Goal: Task Accomplishment & Management: Manage account settings

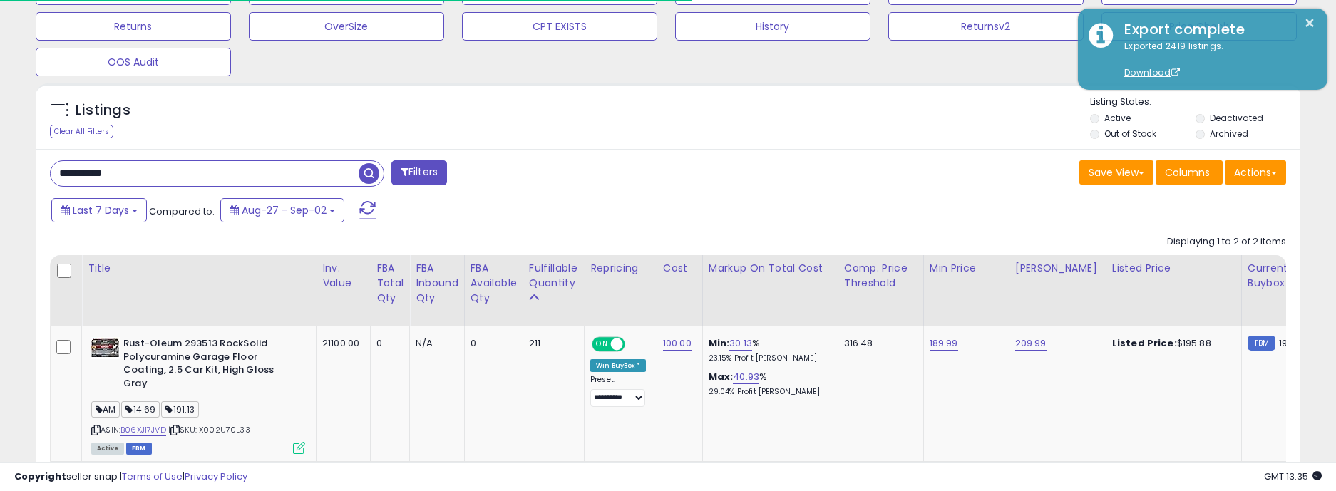
scroll to position [292, 734]
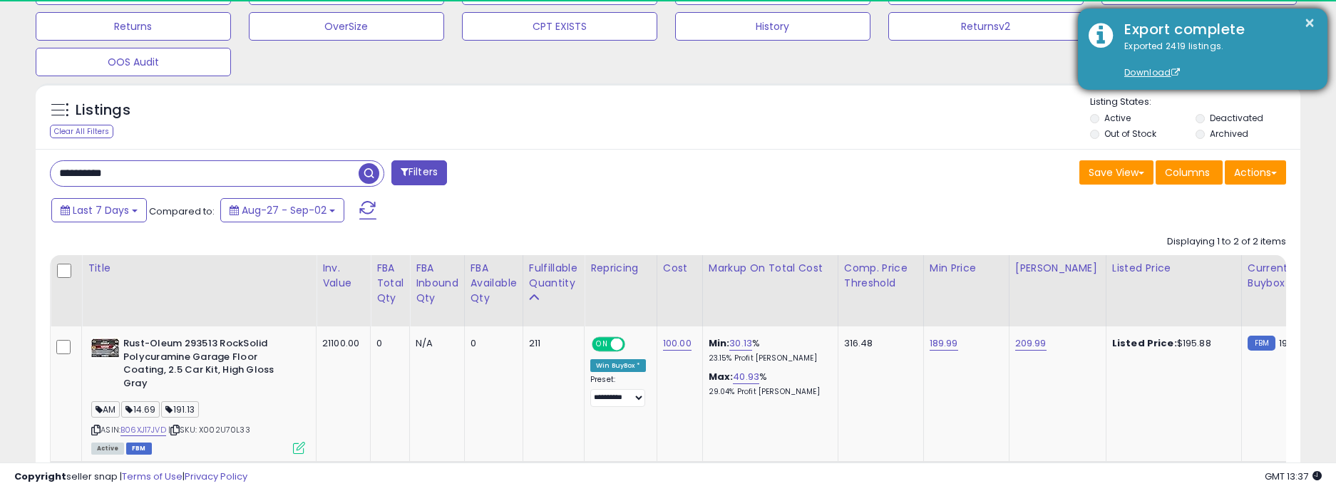
click at [1084, 79] on div "× Export complete Exported 2419 listings. Download" at bounding box center [1203, 49] width 250 height 81
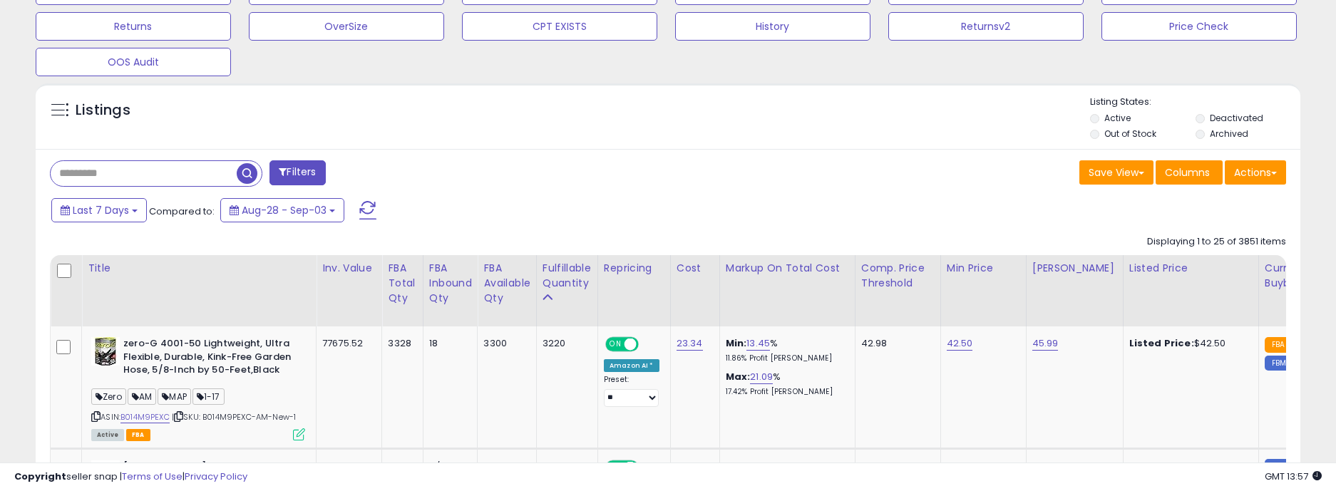
scroll to position [292, 734]
click at [699, 145] on div "Listings Active" at bounding box center [668, 116] width 1265 height 66
click at [98, 175] on input "text" at bounding box center [205, 173] width 308 height 25
click at [692, 115] on div "Listings" at bounding box center [668, 120] width 1265 height 48
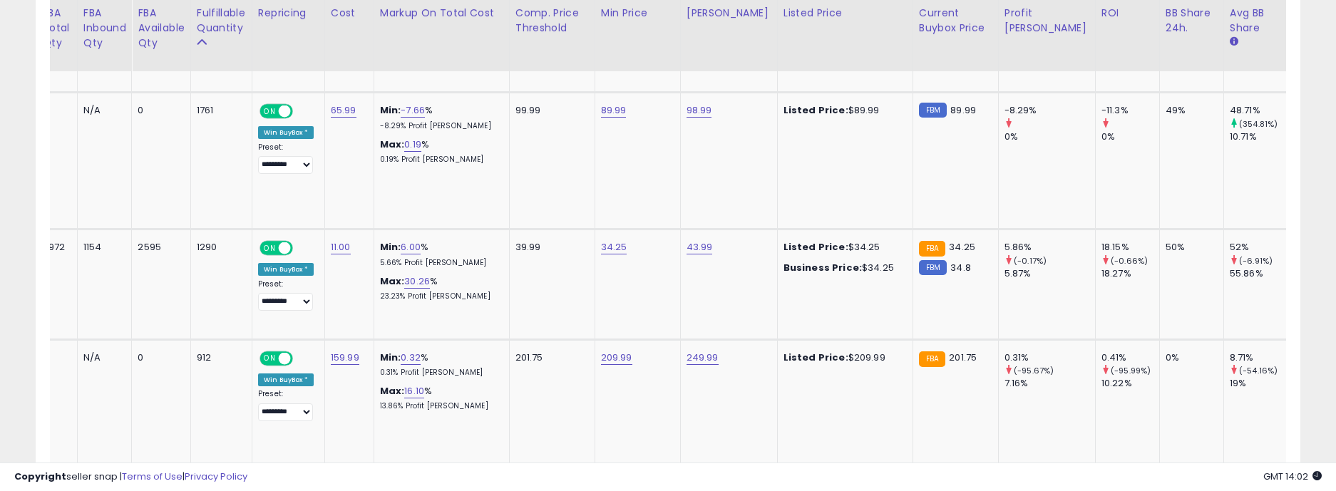
scroll to position [0, 347]
click at [693, 240] on link "43.99" at bounding box center [698, 247] width 26 height 14
drag, startPoint x: 668, startPoint y: 194, endPoint x: 576, endPoint y: 195, distance: 92.0
type input "*****"
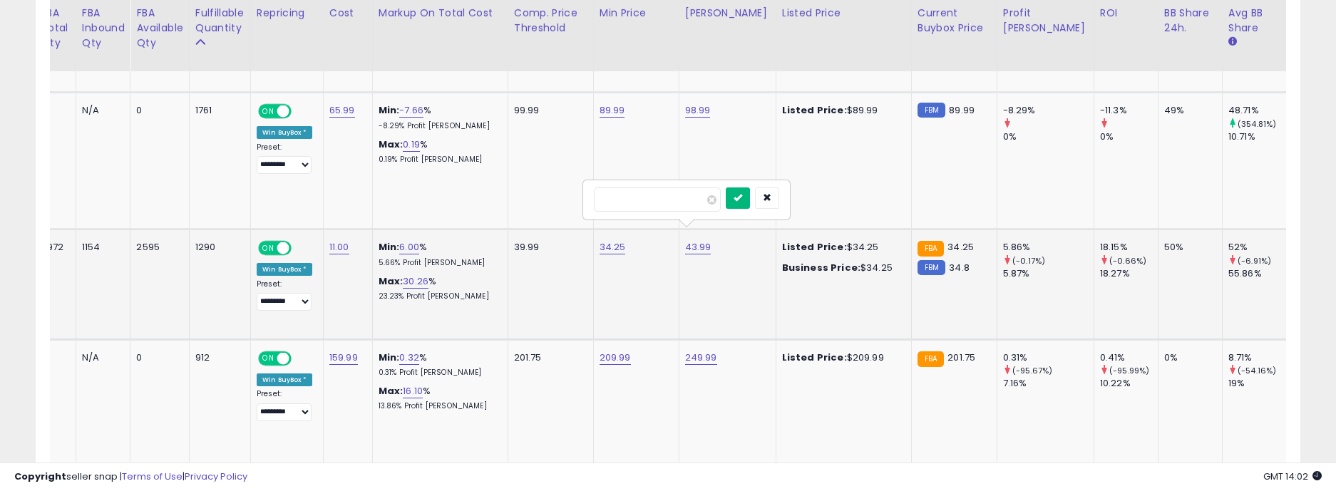
click at [742, 197] on icon "submit" at bounding box center [738, 197] width 9 height 9
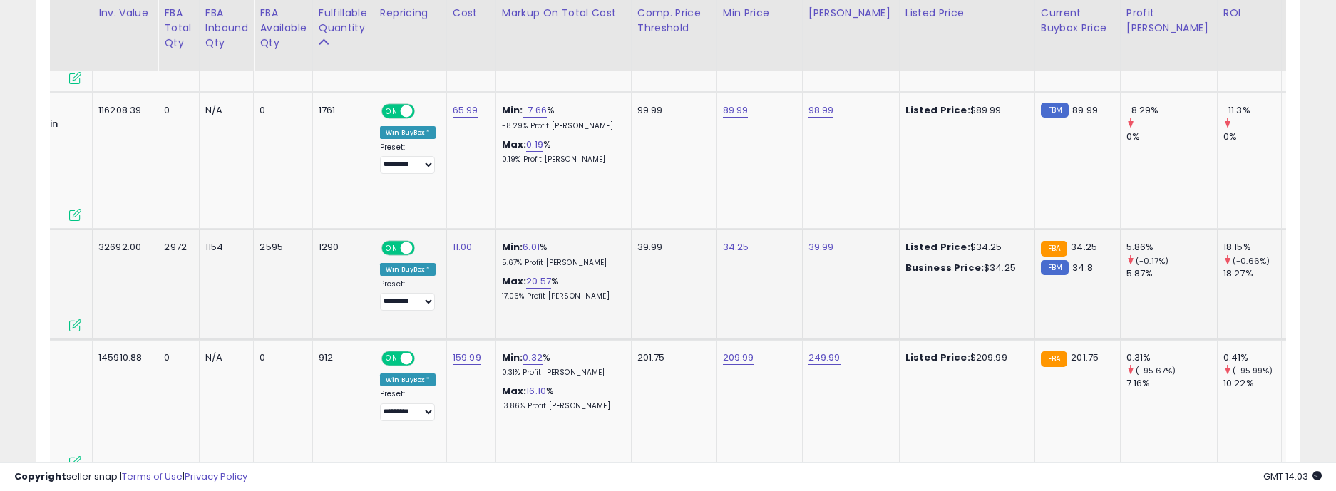
scroll to position [0, 0]
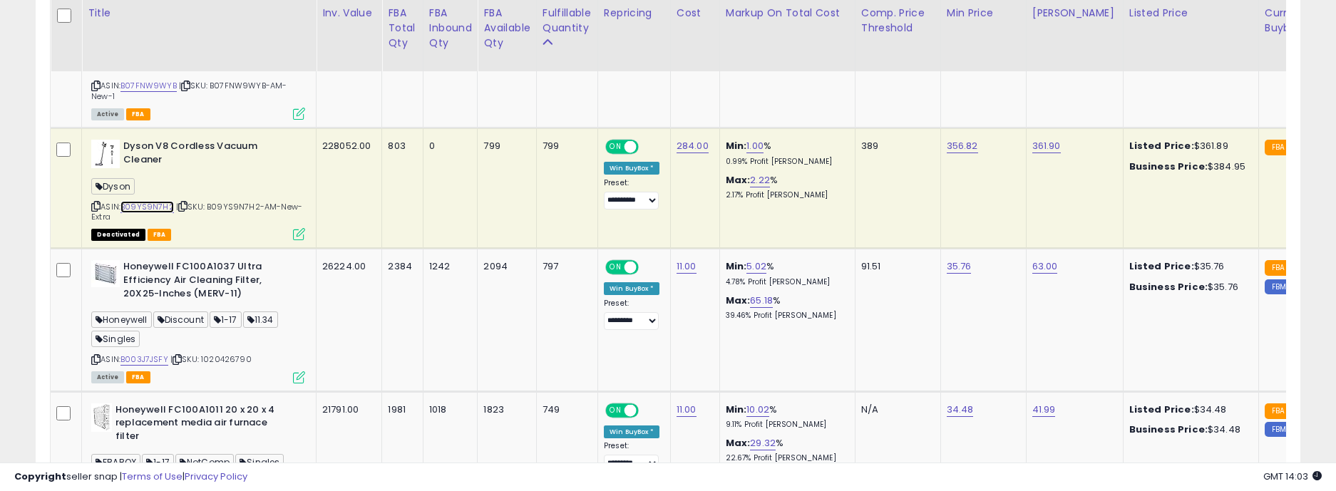
click at [161, 201] on link "B09YS9N7H2" at bounding box center [146, 207] width 53 height 12
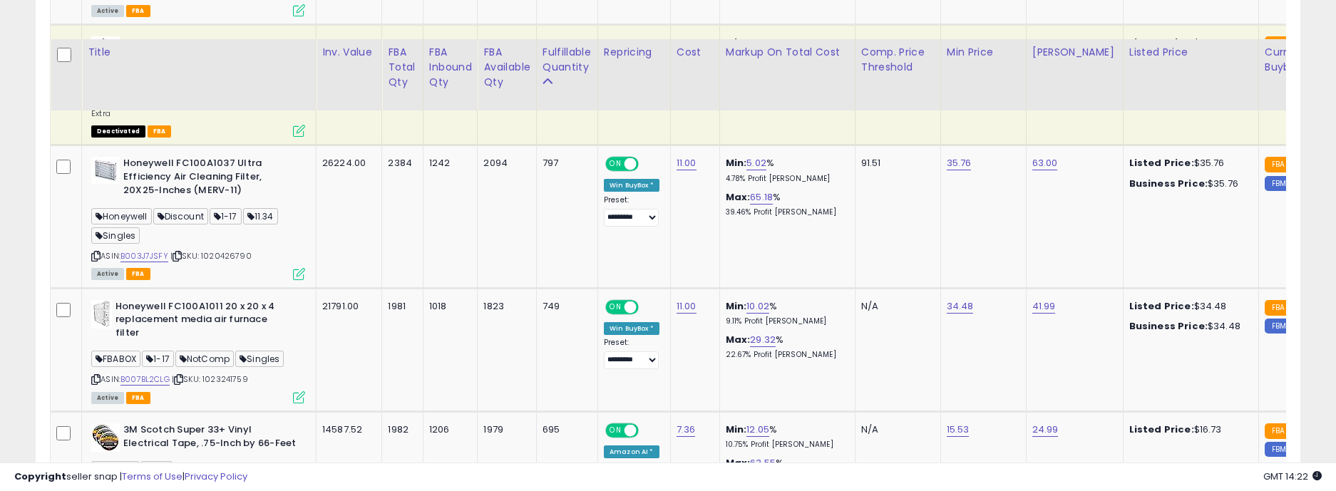
scroll to position [1613, 0]
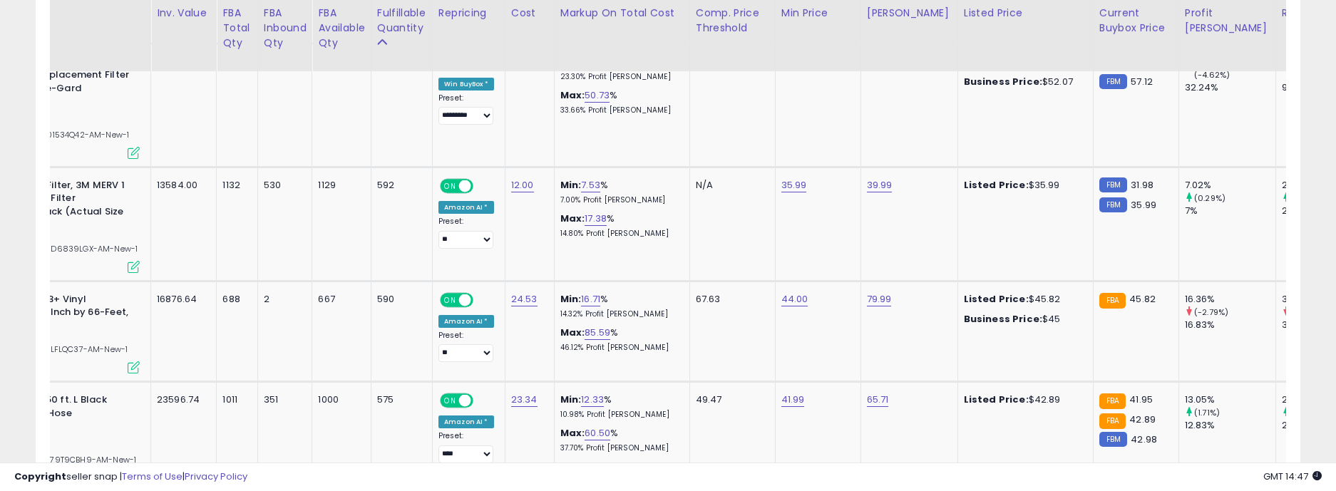
scroll to position [0, 0]
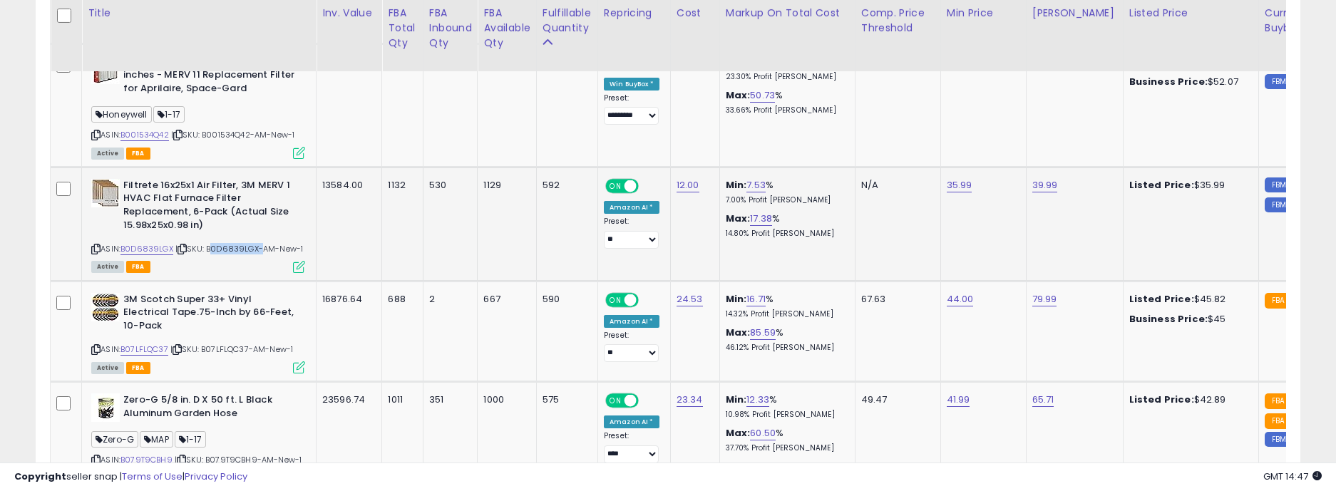
drag, startPoint x: 258, startPoint y: 209, endPoint x: 210, endPoint y: 212, distance: 48.6
click at [210, 243] on span "| SKU: B0D6839LGX-AM-New-1" at bounding box center [239, 248] width 128 height 11
copy span "B0D6839LGX"
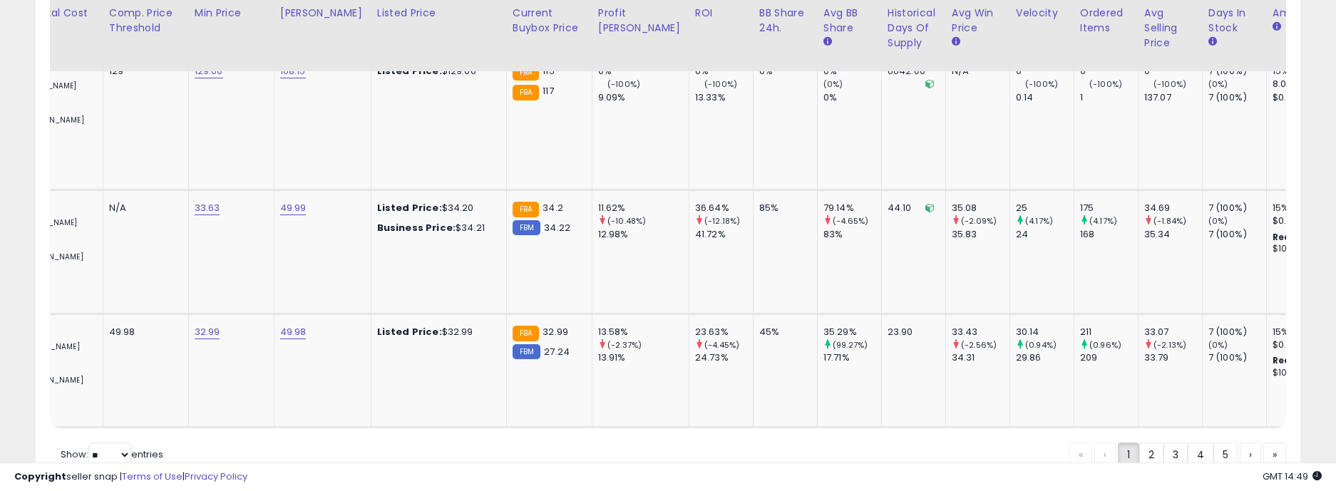
scroll to position [0, 373]
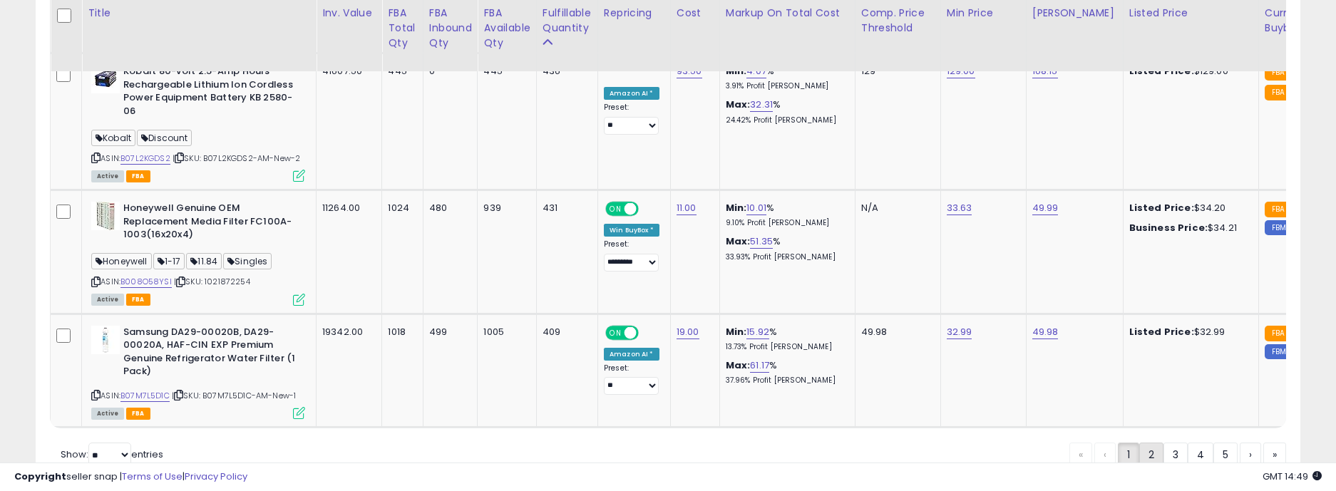
click at [1144, 443] on link "2" at bounding box center [1151, 455] width 24 height 24
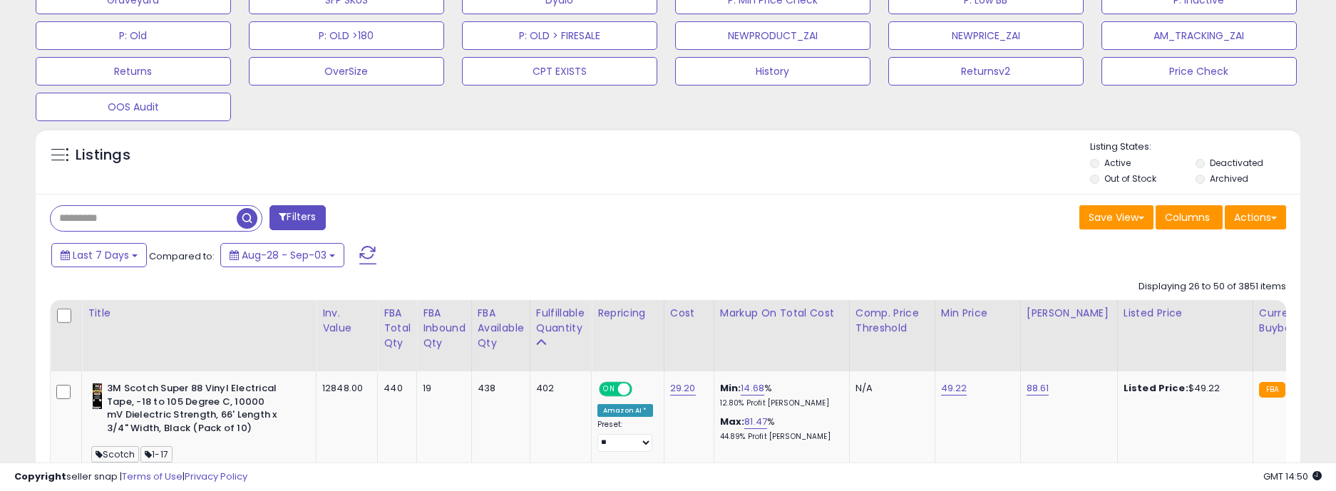
click at [95, 219] on input "text" at bounding box center [144, 218] width 186 height 25
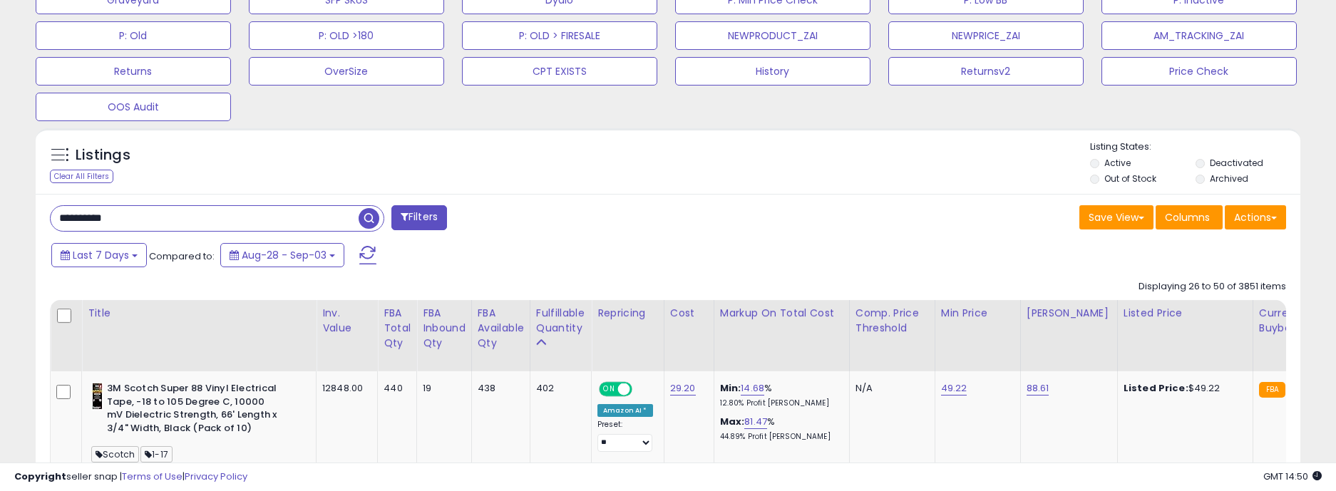
type input "**********"
drag, startPoint x: 364, startPoint y: 215, endPoint x: 701, endPoint y: 180, distance: 339.0
click at [364, 215] on span "button" at bounding box center [369, 218] width 21 height 21
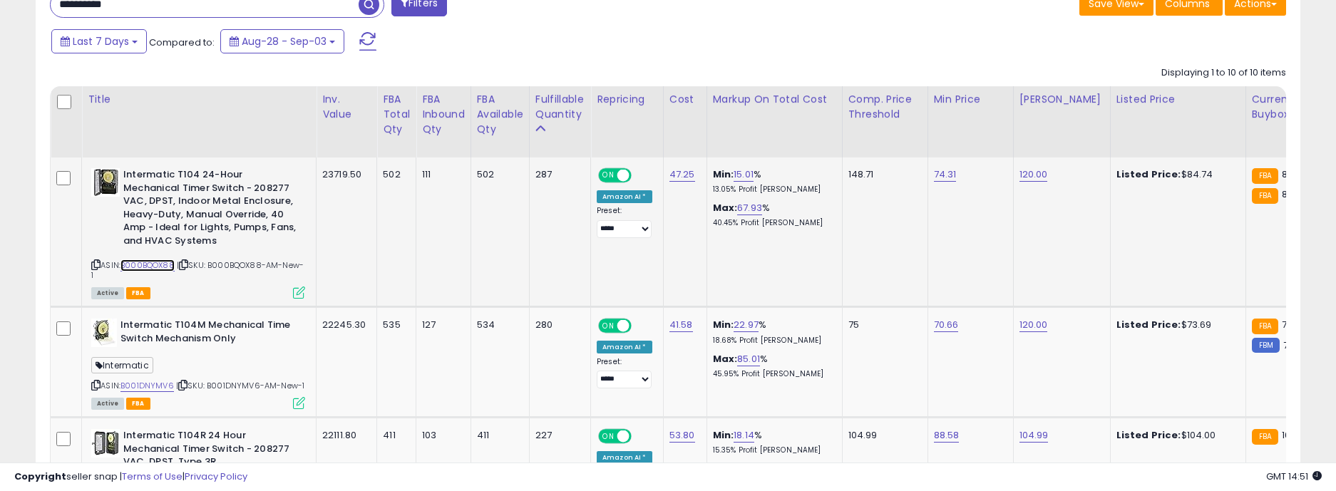
click at [153, 265] on link "B000BQOX88" at bounding box center [147, 265] width 54 height 12
drag, startPoint x: 929, startPoint y: 53, endPoint x: 880, endPoint y: 52, distance: 49.2
click at [929, 53] on div "Last 7 Days Compared to: Aug-28 - Sep-03" at bounding box center [511, 43] width 927 height 32
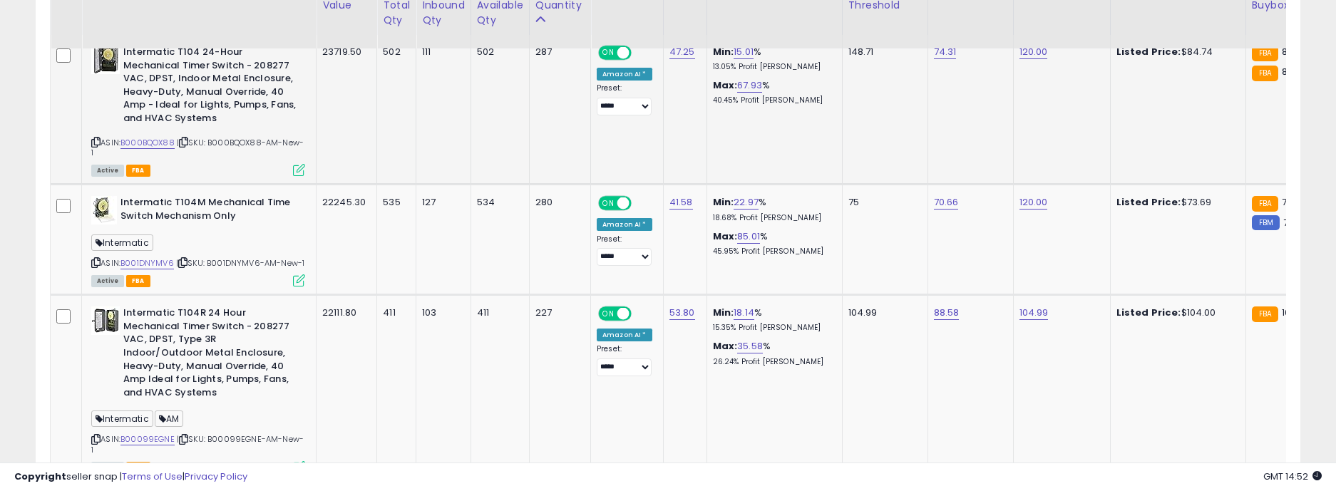
scroll to position [927, 0]
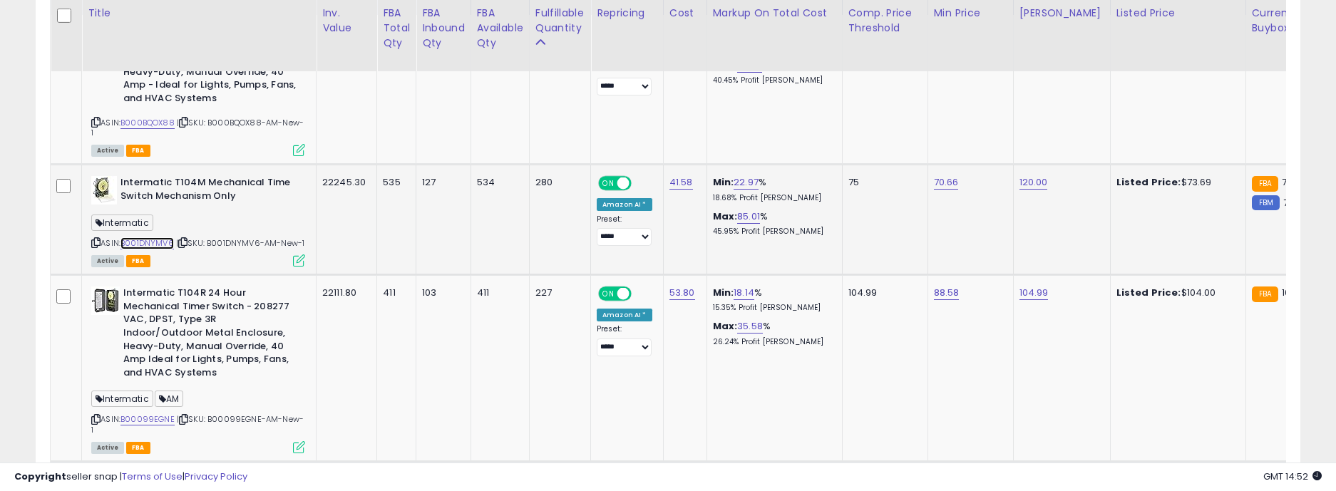
click at [155, 241] on link "B001DNYMV6" at bounding box center [146, 243] width 53 height 12
click at [151, 242] on link "B001DNYMV6" at bounding box center [146, 243] width 53 height 12
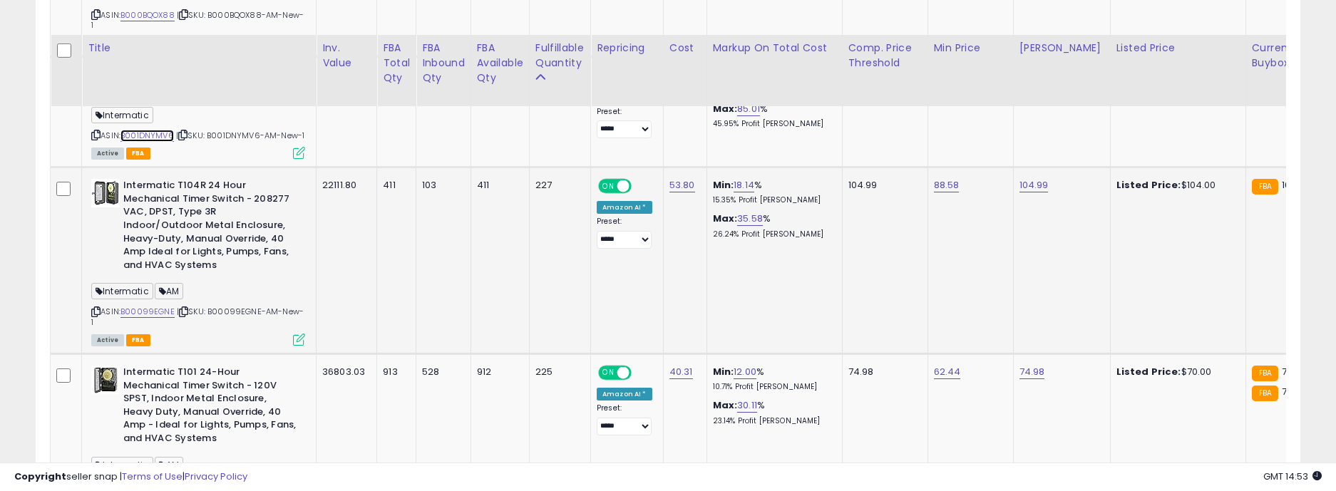
scroll to position [1069, 0]
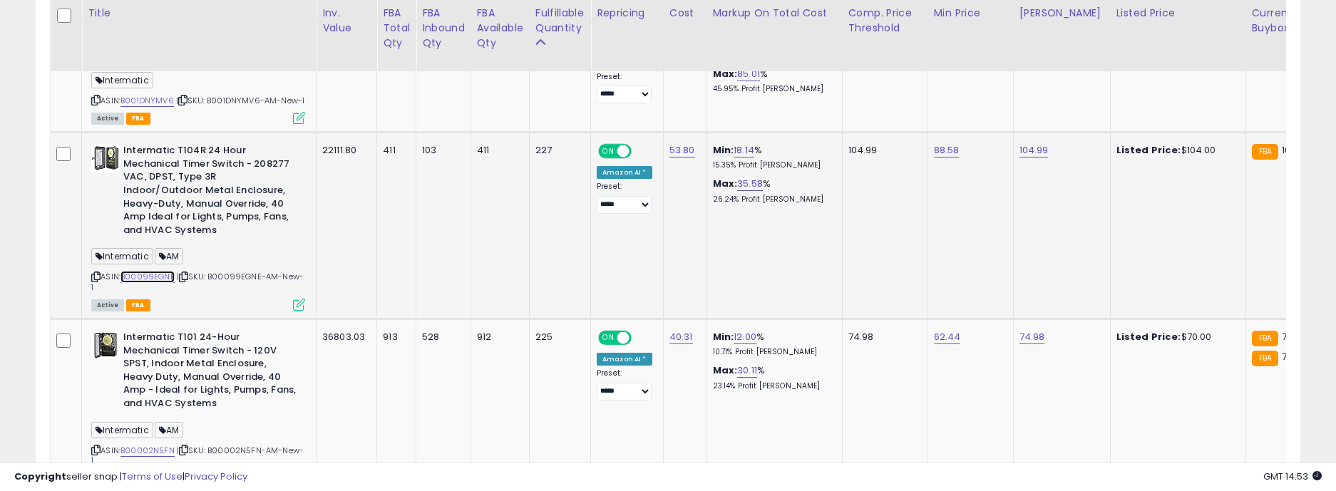
click at [158, 276] on link "B00099EGNE" at bounding box center [147, 277] width 54 height 12
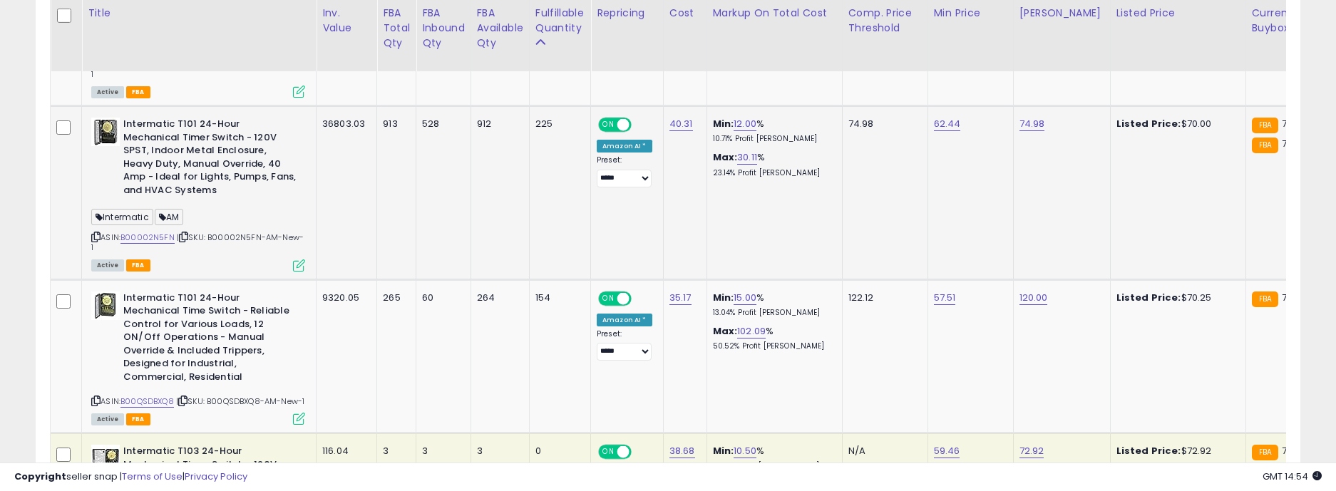
scroll to position [1283, 0]
click at [155, 231] on link "B00002N5FN" at bounding box center [147, 237] width 54 height 12
click at [158, 395] on link "B00QSDBXQ8" at bounding box center [146, 401] width 53 height 12
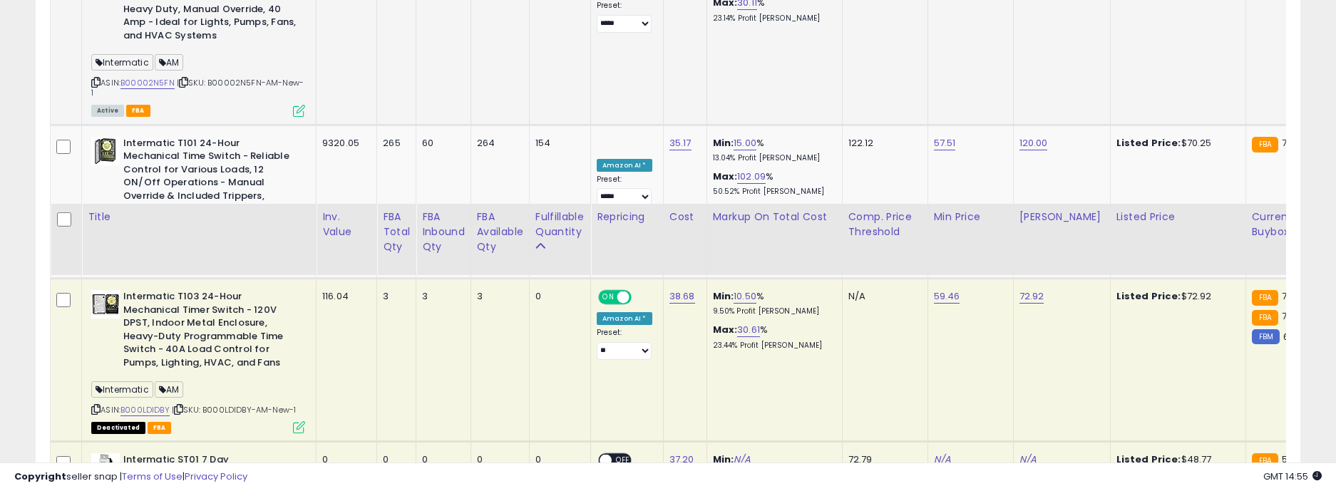
scroll to position [1711, 0]
